Goal: Information Seeking & Learning: Learn about a topic

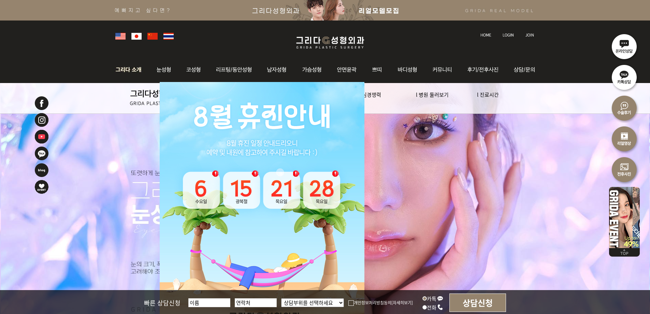
click at [135, 70] on img at bounding box center [130, 69] width 37 height 27
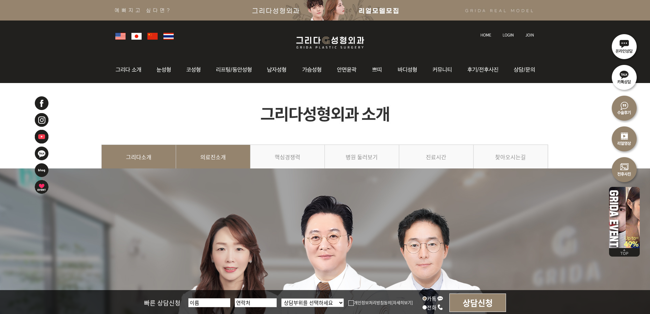
click at [204, 155] on link "의료진소개" at bounding box center [213, 159] width 74 height 31
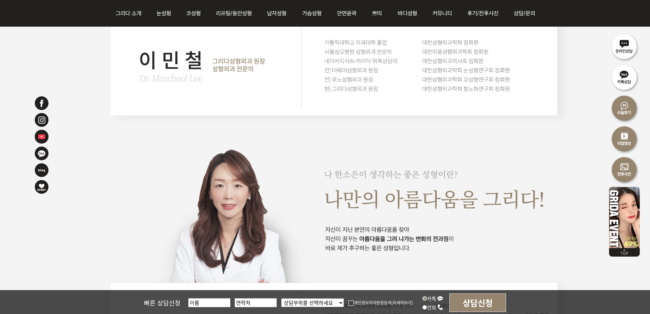
scroll to position [990, 0]
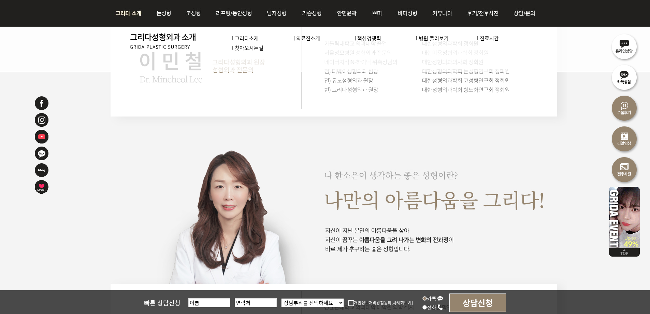
click at [378, 38] on link "l 핵심경쟁력" at bounding box center [368, 37] width 27 height 7
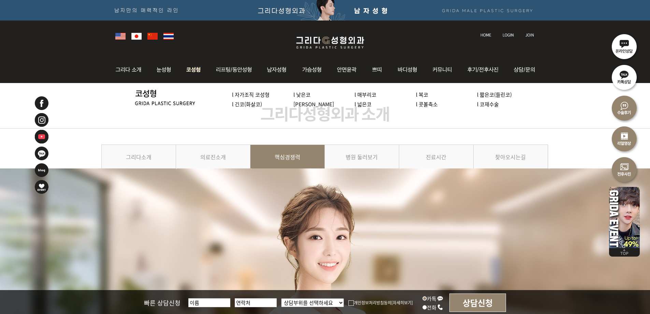
click at [188, 69] on img at bounding box center [193, 69] width 29 height 27
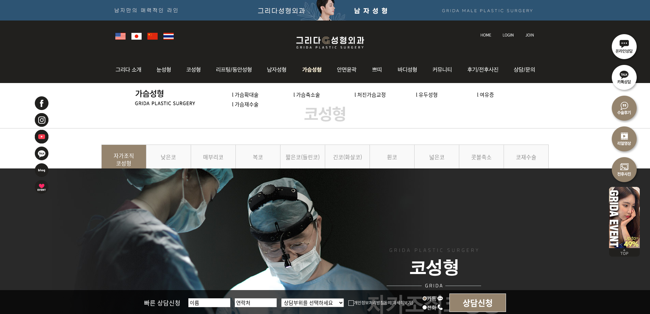
click at [315, 70] on img at bounding box center [312, 69] width 35 height 27
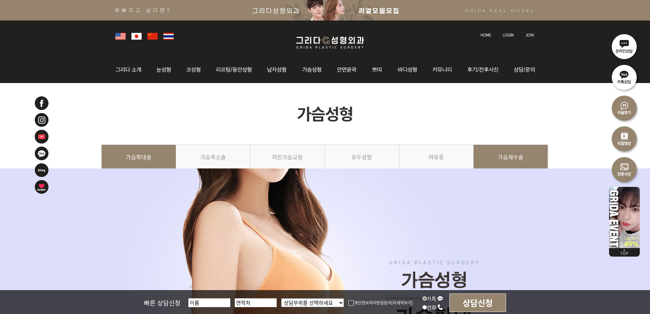
click at [506, 156] on link "가슴재수술" at bounding box center [511, 159] width 74 height 31
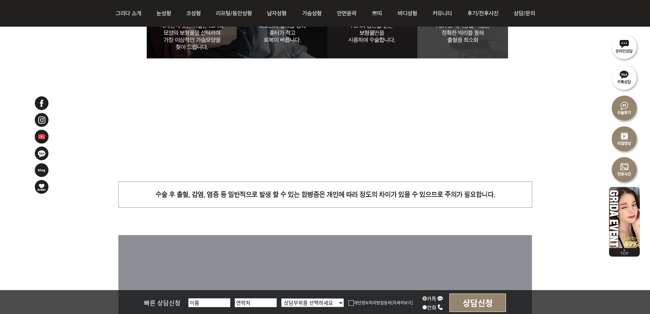
scroll to position [2253, 0]
